Goal: Transaction & Acquisition: Subscribe to service/newsletter

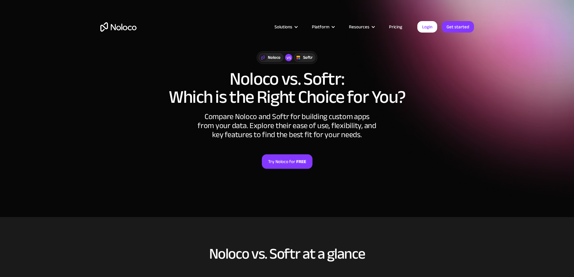
click at [316, 178] on div "Noloco vs Softr Noloco vs. Softr: Which is the Right Choice for You? Compare No…" at bounding box center [287, 116] width 386 height 142
click at [290, 158] on link "Try Noloco for FREE" at bounding box center [287, 161] width 51 height 14
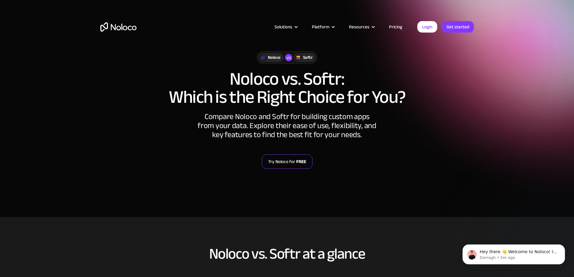
click at [282, 165] on link "Try Noloco for FREE" at bounding box center [287, 161] width 51 height 14
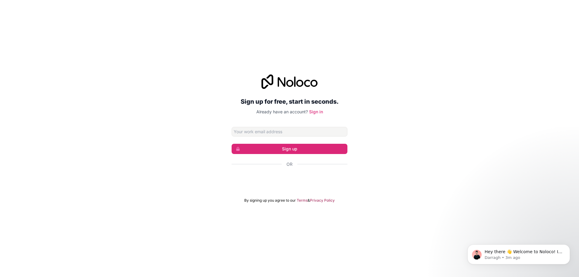
click at [166, 108] on div "Sign up for free, start in seconds. Already have an account? Sign in Sign up Or…" at bounding box center [289, 138] width 579 height 145
click at [268, 131] on input "Email address" at bounding box center [289, 132] width 116 height 10
paste input "y.elbakkali.novopharma.ma@gmail.com"
type input "y.elbakkali.novopharma.ma@gmail.com"
click at [297, 134] on input "y.elbakkali.novopharma.ma@gmail.com" at bounding box center [289, 132] width 116 height 10
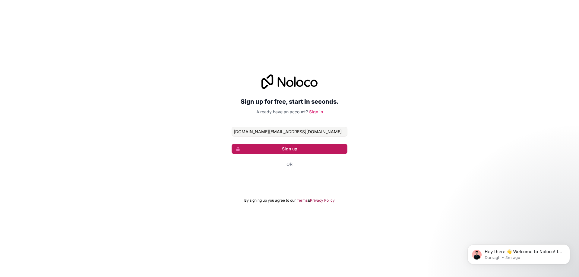
click at [297, 148] on button "Sign up" at bounding box center [289, 149] width 116 height 10
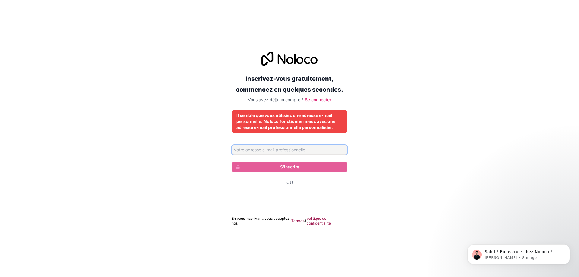
click at [300, 151] on input "Adresse email" at bounding box center [289, 150] width 116 height 10
type input "[DOMAIN_NAME][EMAIL_ADDRESS][DOMAIN_NAME]"
